Goal: Use online tool/utility: Utilize a website feature to perform a specific function

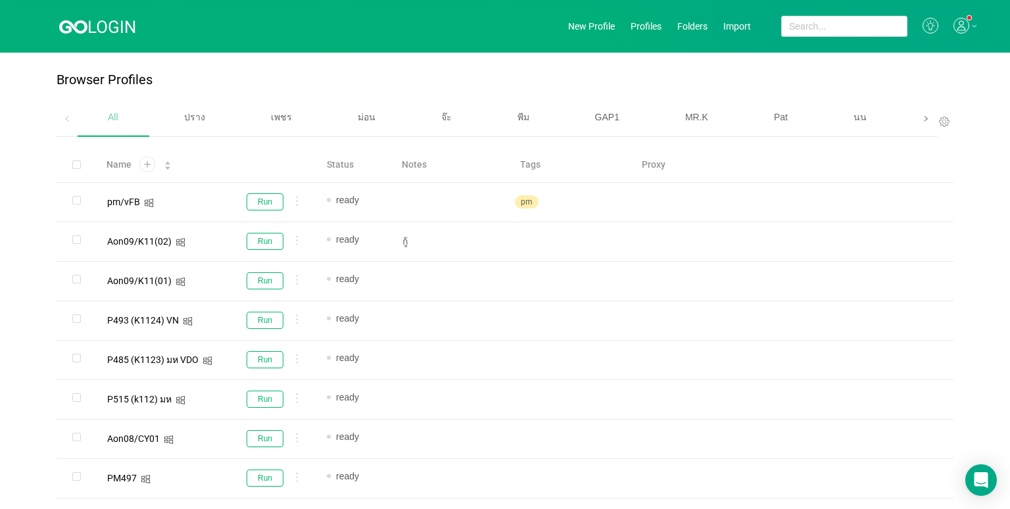
click at [916, 115] on span at bounding box center [926, 119] width 21 height 36
click at [610, 118] on div "เบนซ์" at bounding box center [639, 118] width 83 height 34
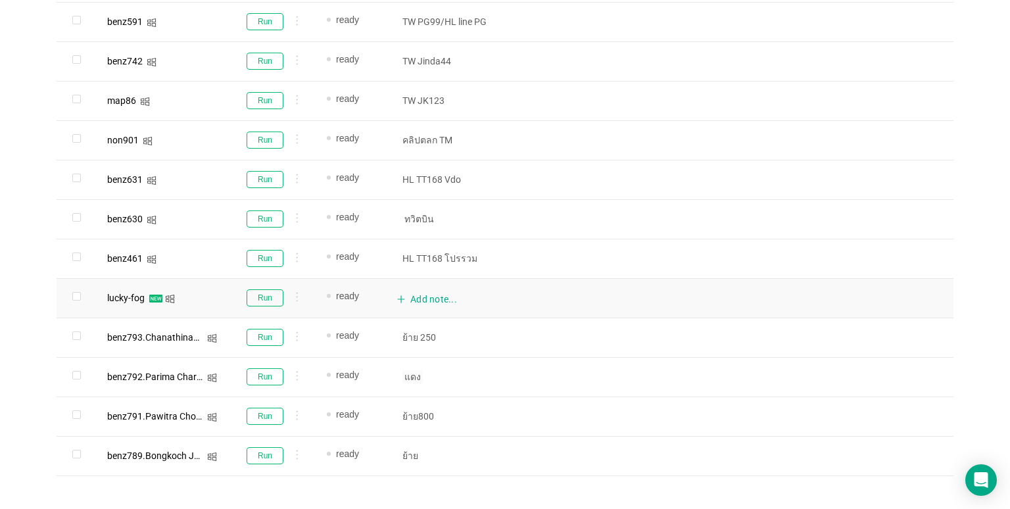
scroll to position [670, 0]
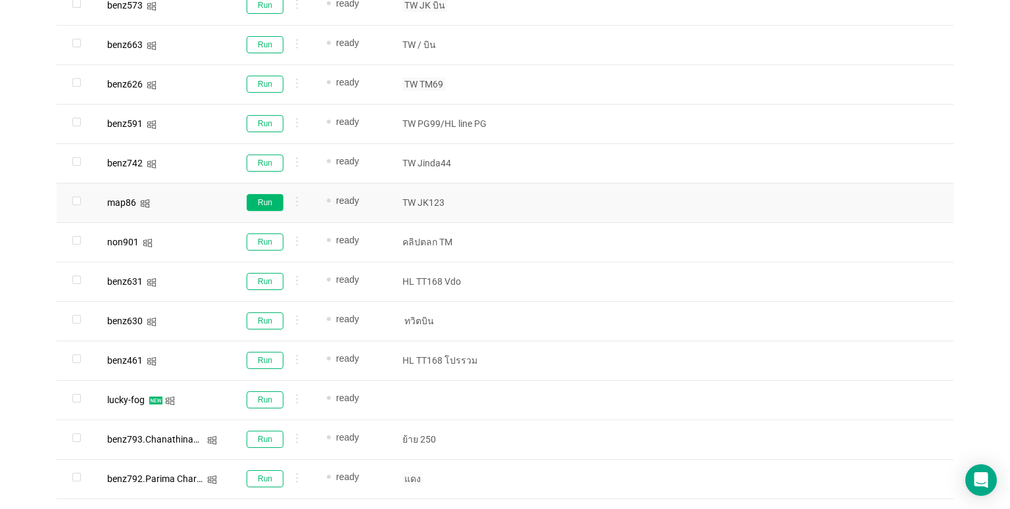
click at [261, 203] on button "Run" at bounding box center [265, 202] width 37 height 17
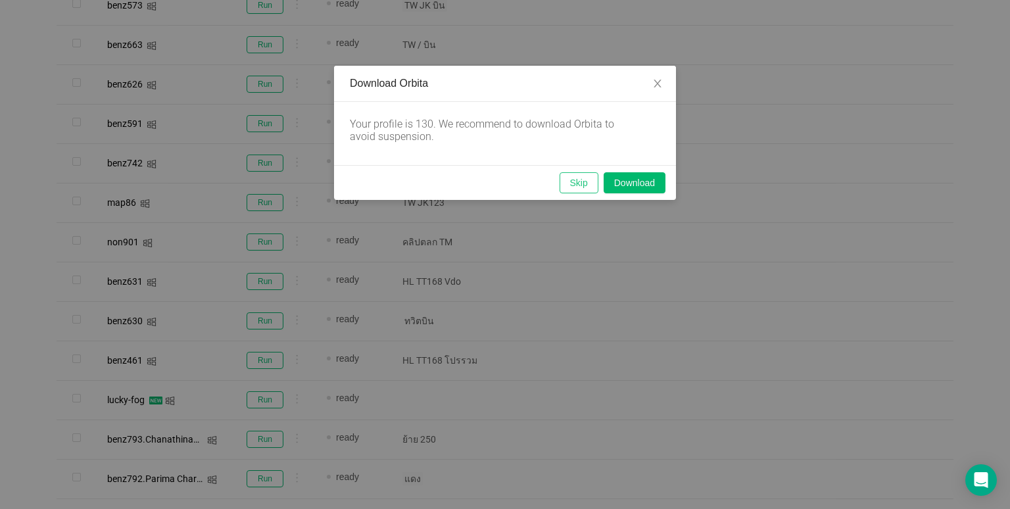
click at [571, 184] on button "Skip" at bounding box center [579, 182] width 39 height 21
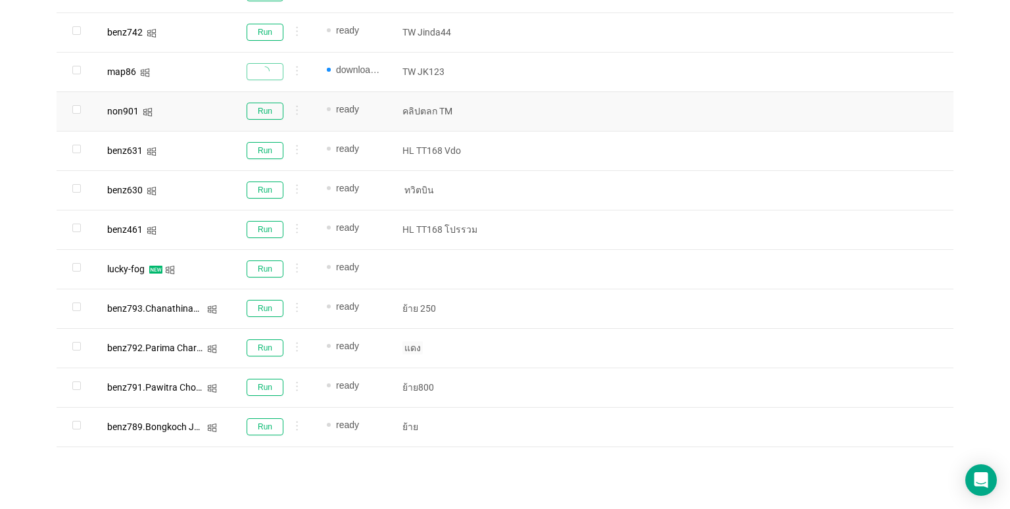
scroll to position [802, 0]
click at [257, 344] on button "Run" at bounding box center [265, 347] width 37 height 17
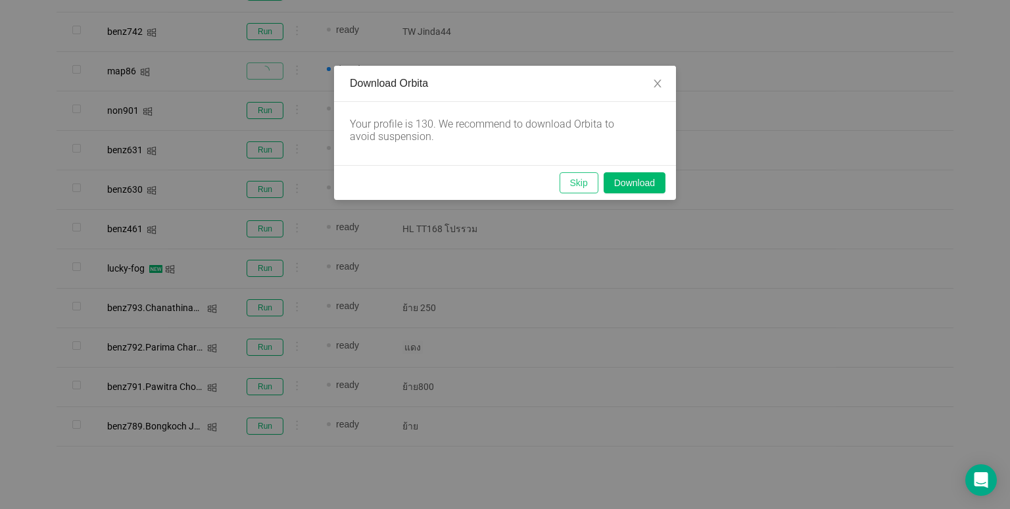
click at [587, 184] on button "Skip" at bounding box center [579, 182] width 39 height 21
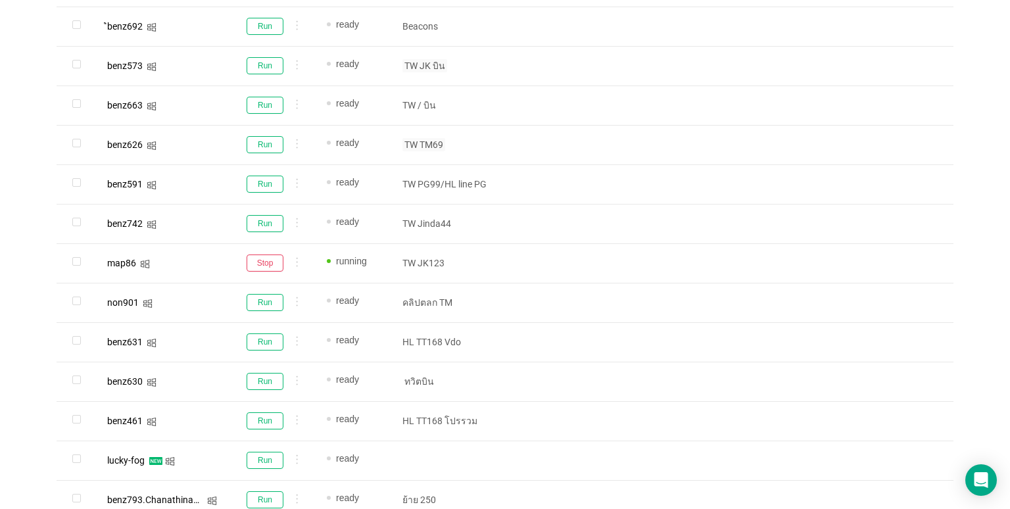
scroll to position [539, 0]
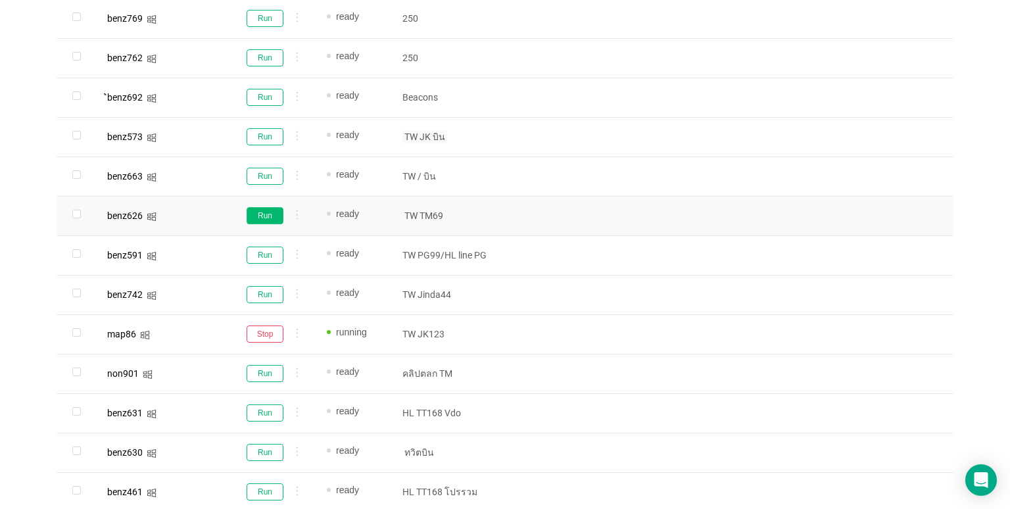
click at [262, 218] on button "Run" at bounding box center [265, 215] width 37 height 17
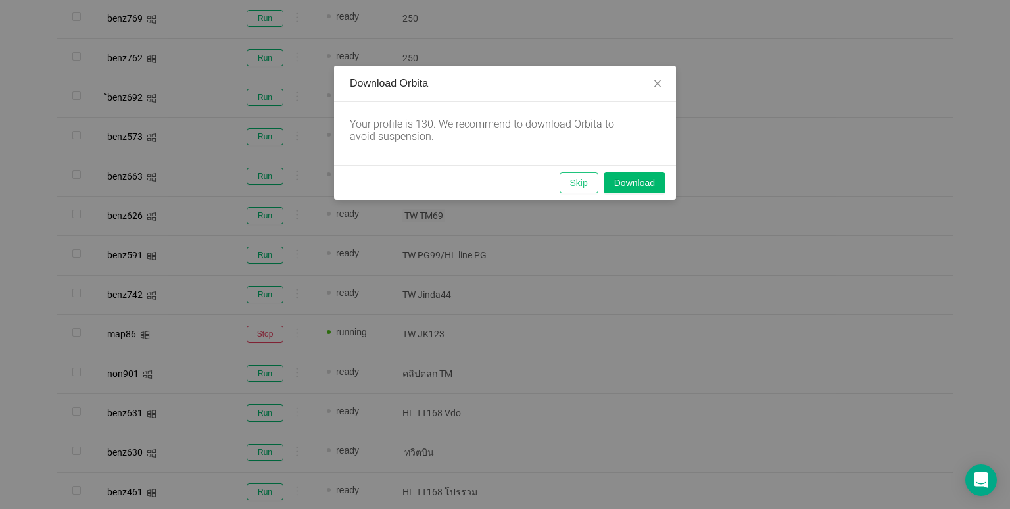
click at [578, 183] on button "Skip" at bounding box center [579, 182] width 39 height 21
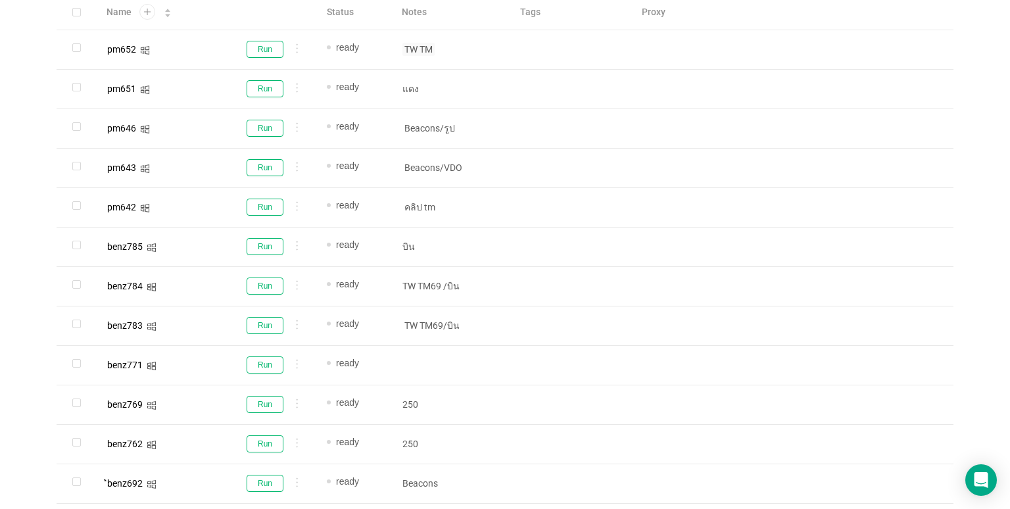
scroll to position [144, 0]
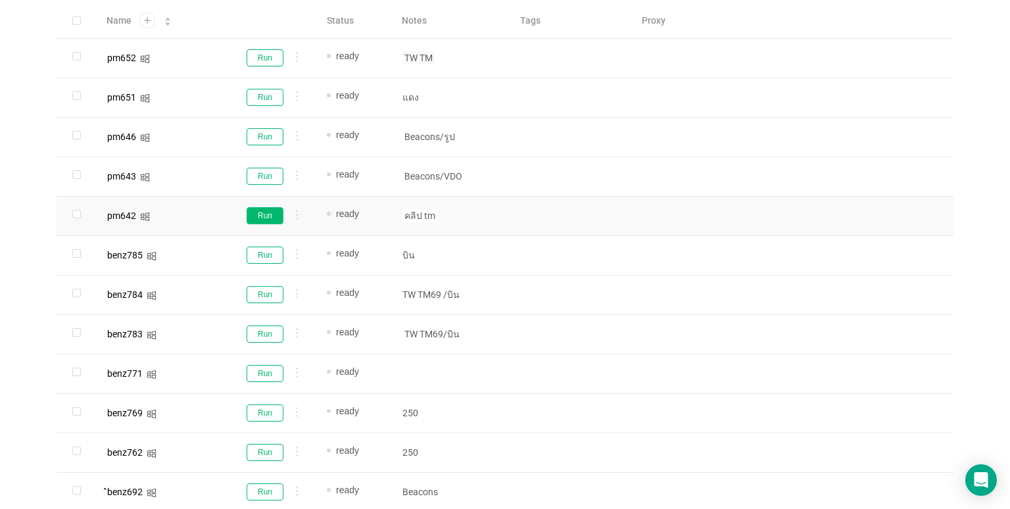
click at [261, 218] on button "Run" at bounding box center [265, 215] width 37 height 17
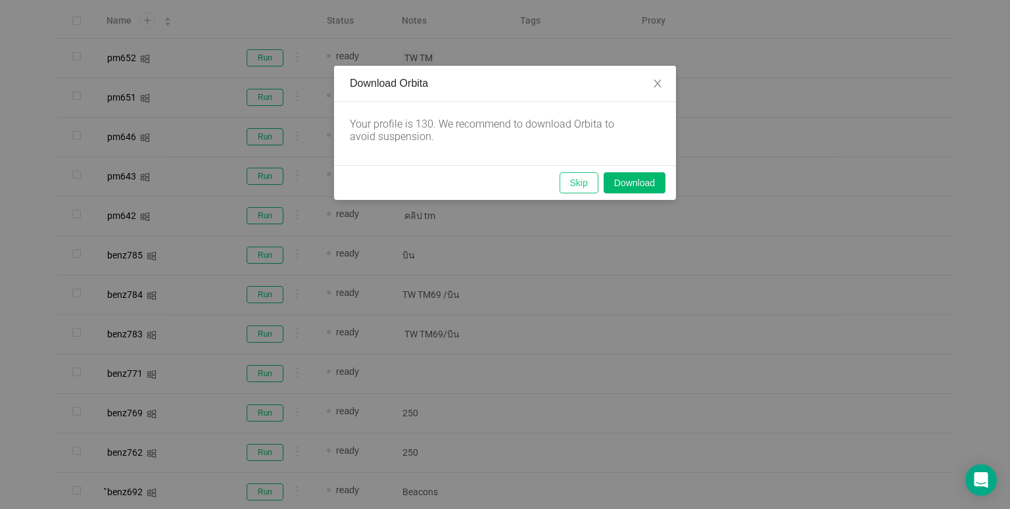
click at [573, 184] on button "Skip" at bounding box center [579, 182] width 39 height 21
